Goal: Task Accomplishment & Management: Manage account settings

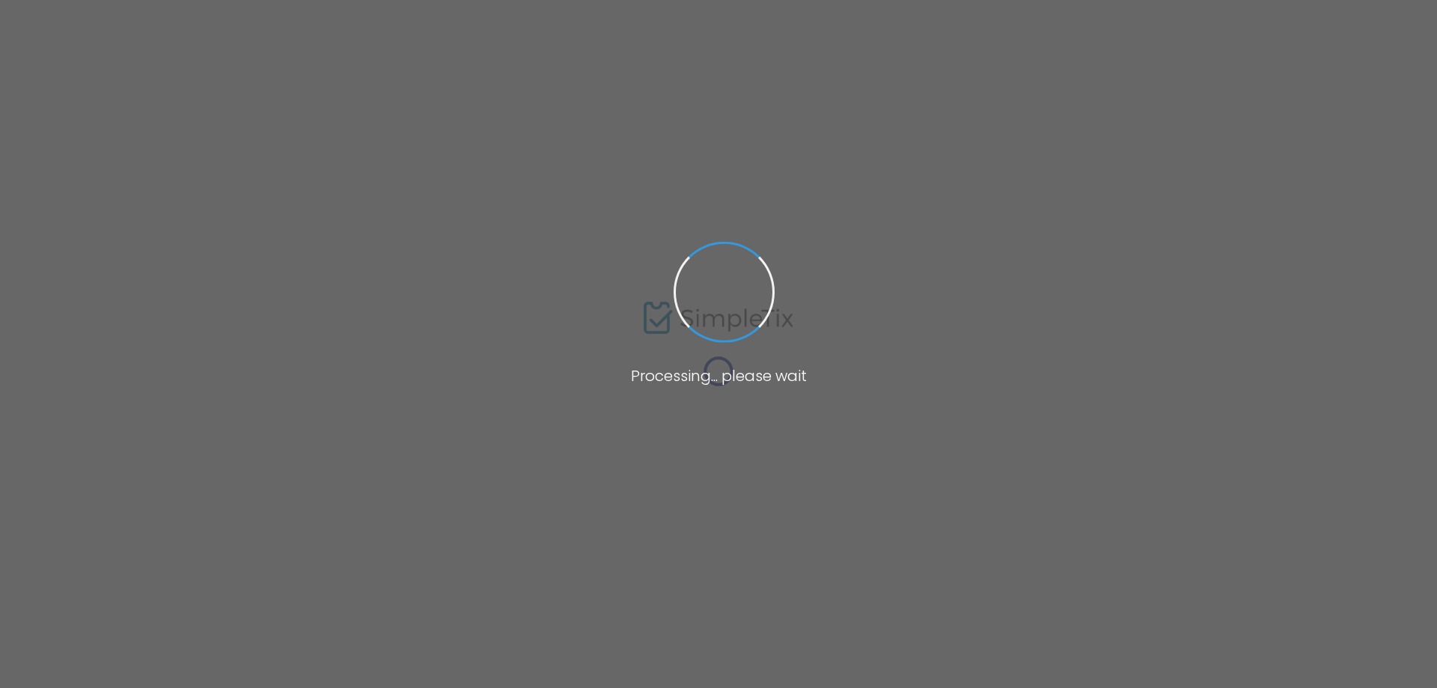
type input "Pollywog Station [GEOGRAPHIC_DATA]"
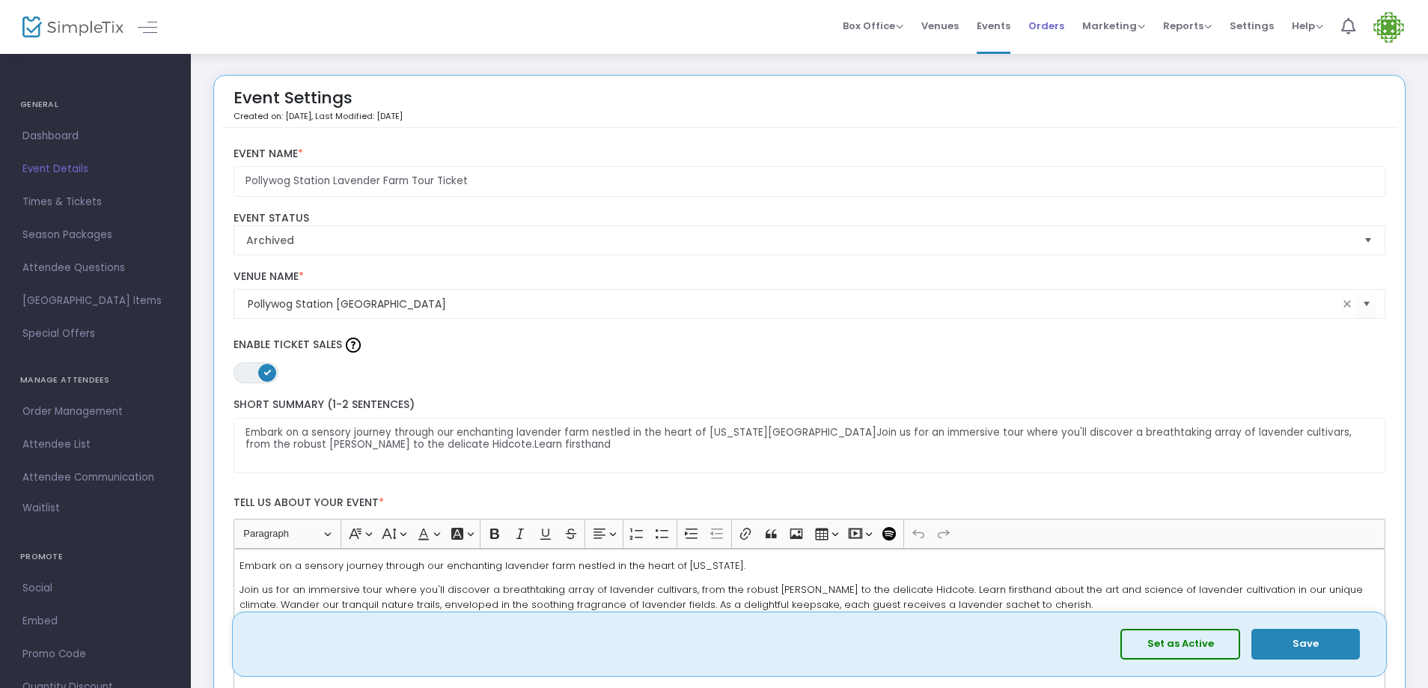
click at [1053, 28] on span "Orders" at bounding box center [1047, 26] width 36 height 38
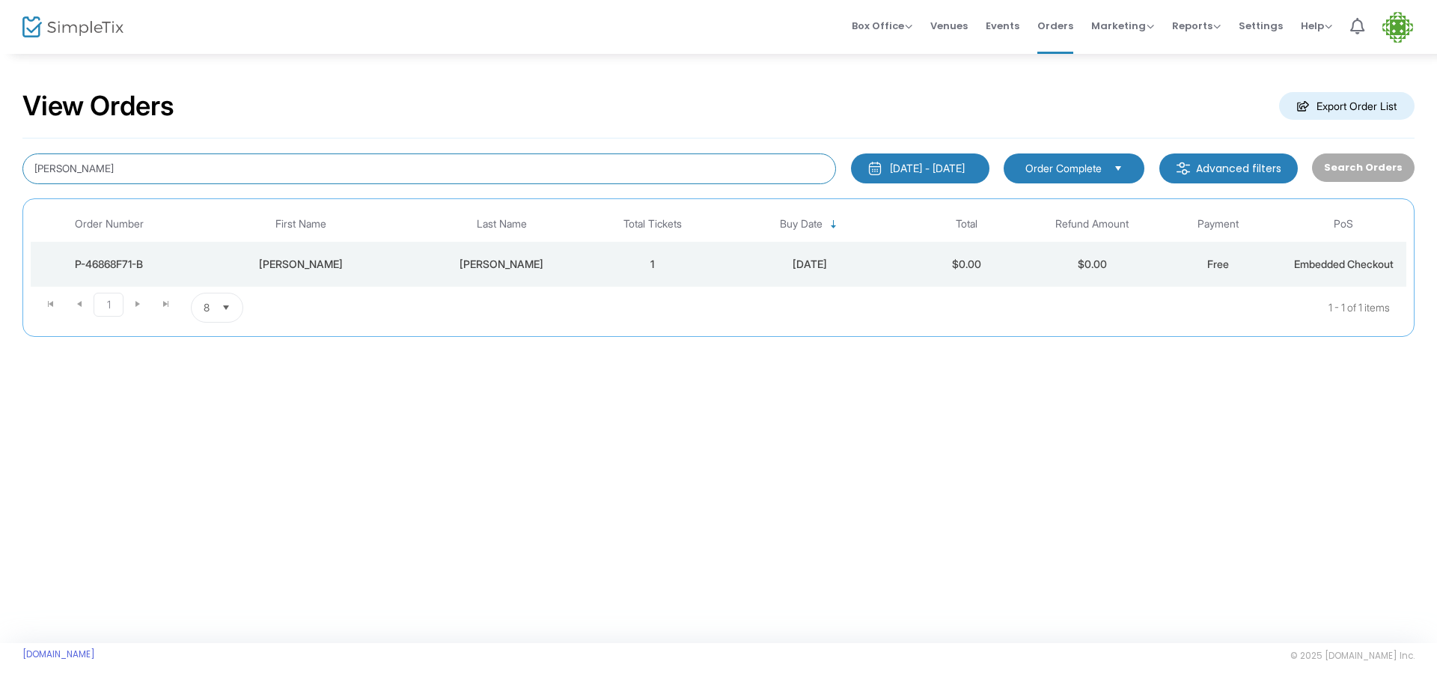
click at [76, 175] on input "susan" at bounding box center [429, 168] width 814 height 31
type input "s"
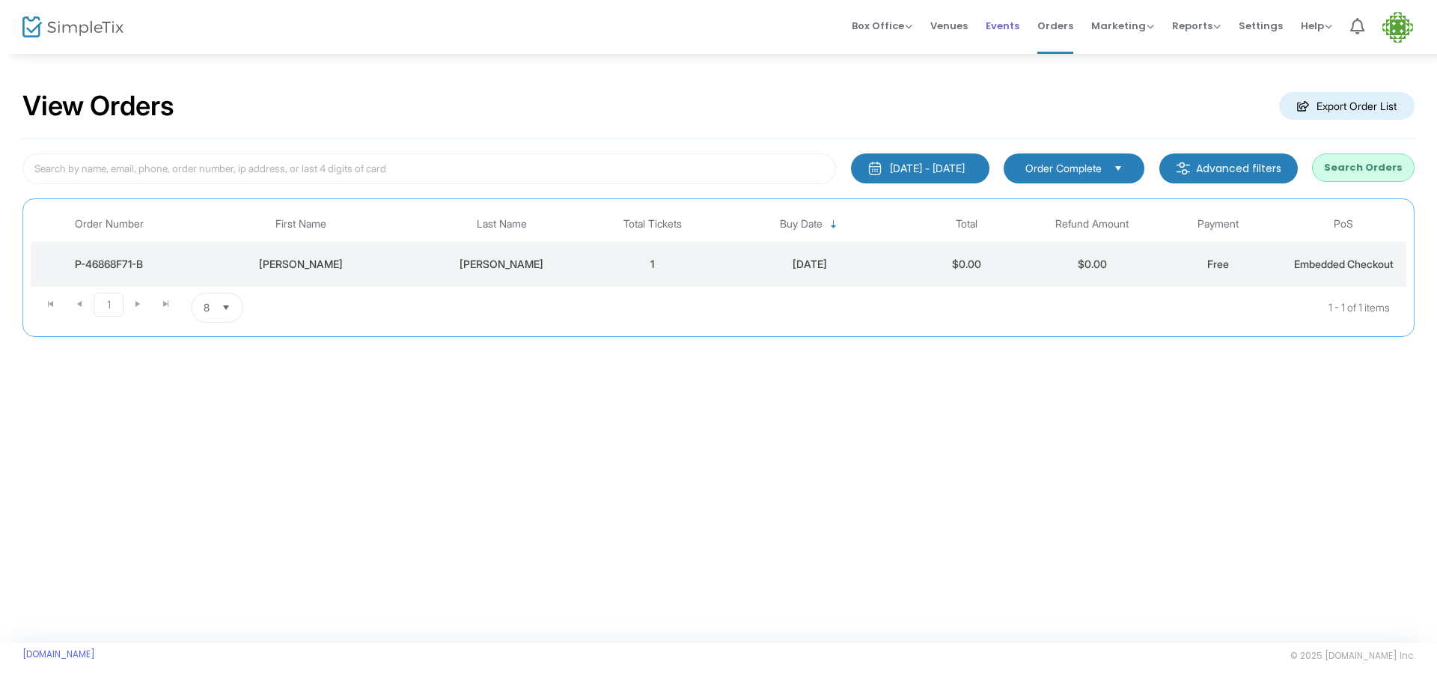
click at [1003, 25] on span "Events" at bounding box center [1003, 26] width 34 height 38
